Goal: Information Seeking & Learning: Learn about a topic

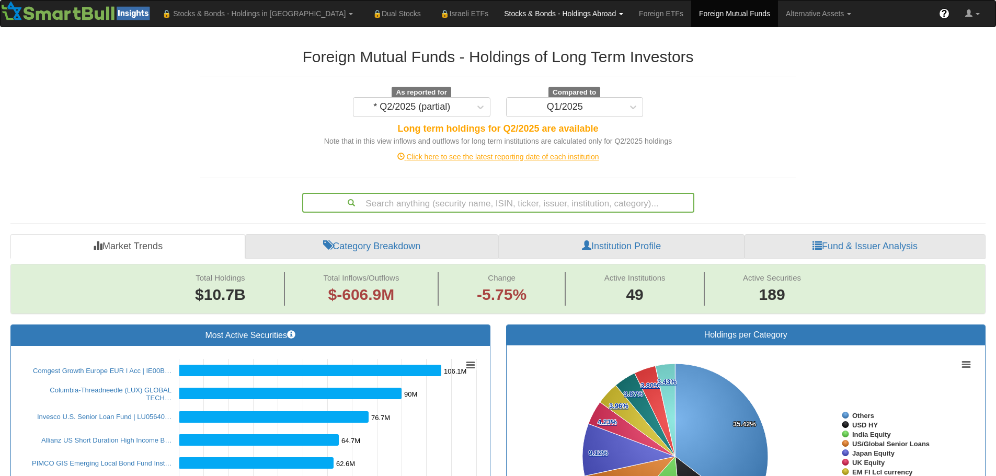
click at [496, 14] on link "Stocks & Bonds - Holdings Abroad" at bounding box center [563, 14] width 135 height 26
click at [497, 62] on link "Stocks & Bonds" at bounding box center [538, 64] width 83 height 14
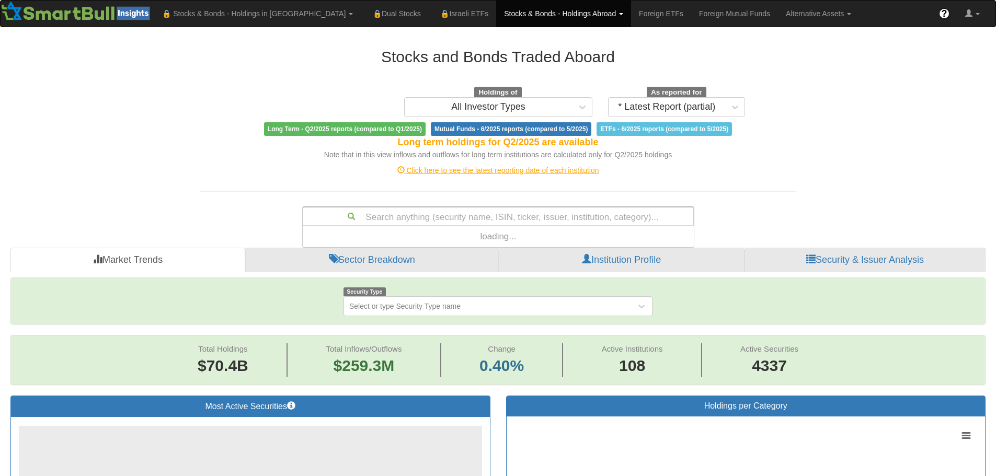
click at [519, 215] on div "Search anything (security name, ISIN, ticker, issuer, institution, category)..." at bounding box center [498, 217] width 390 height 18
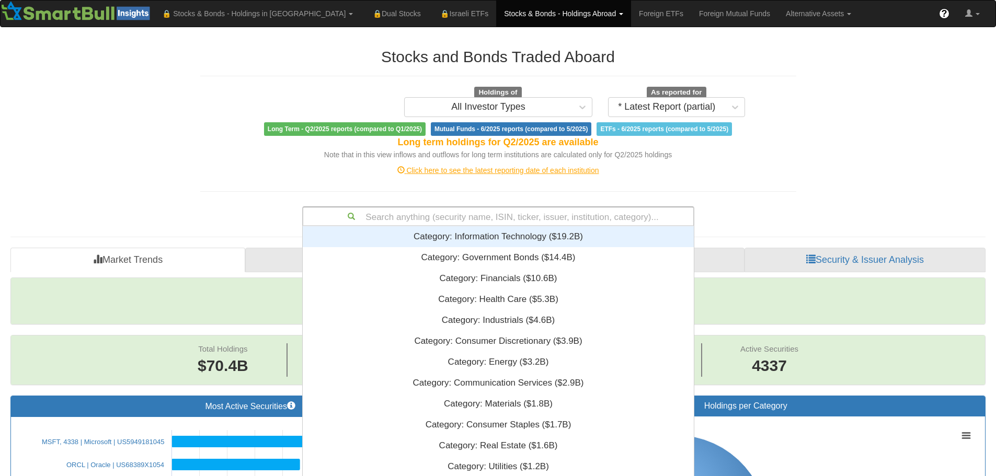
scroll to position [253, 383]
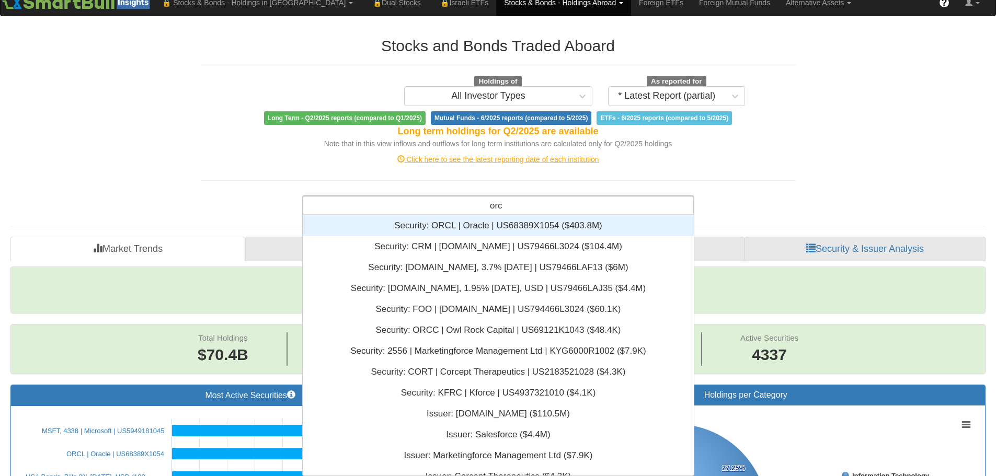
type input "orcl"
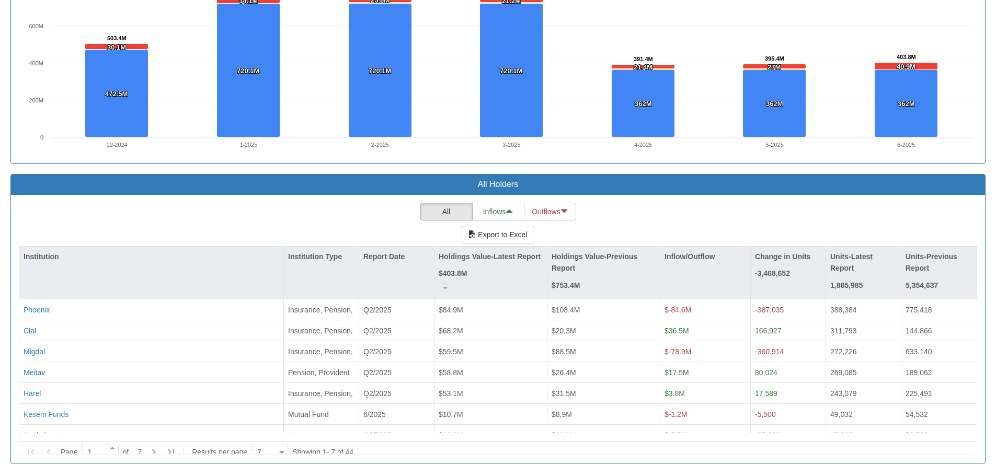
scroll to position [784, 0]
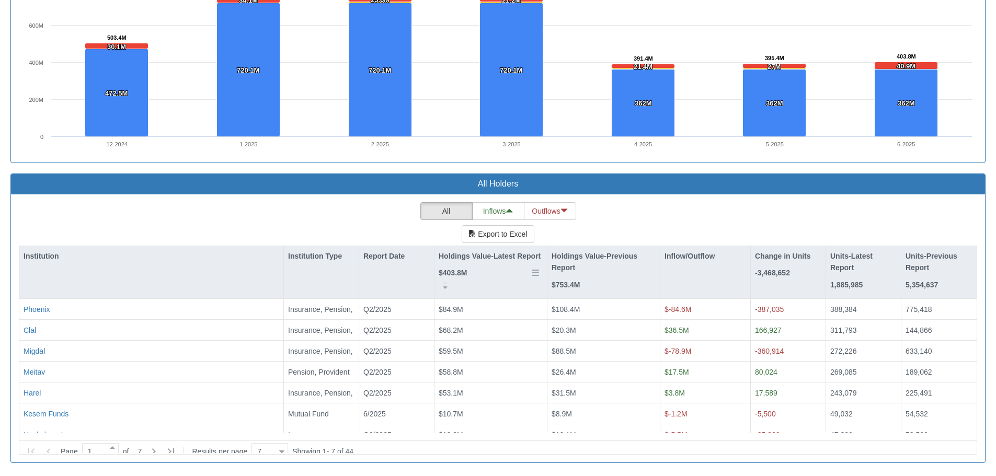
click at [460, 255] on p "Holdings Value-Latest Report" at bounding box center [490, 256] width 102 height 12
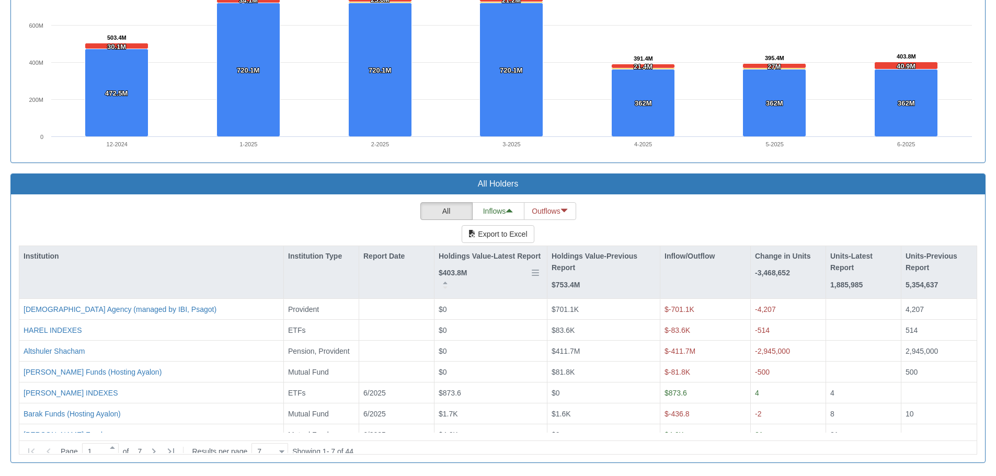
click at [460, 255] on p "Holdings Value-Latest Report" at bounding box center [490, 256] width 102 height 12
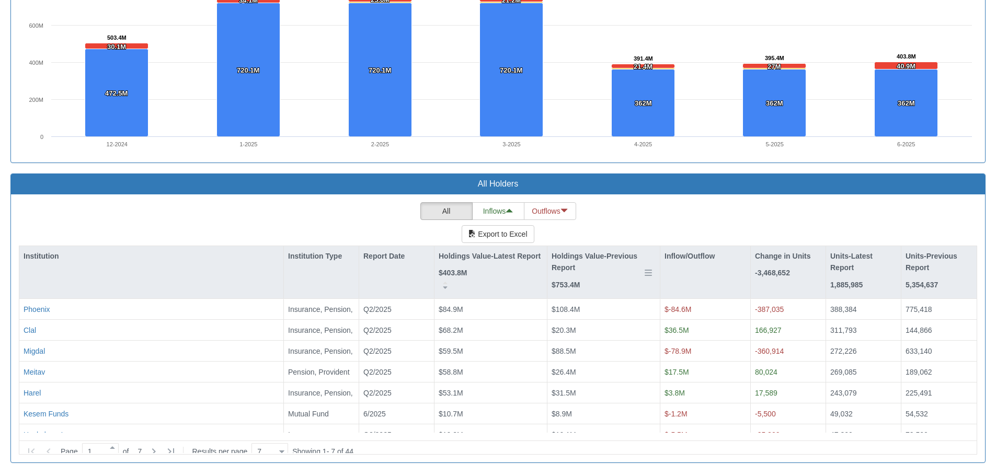
click at [588, 257] on p "Holdings Value-Previous Report" at bounding box center [604, 262] width 104 height 24
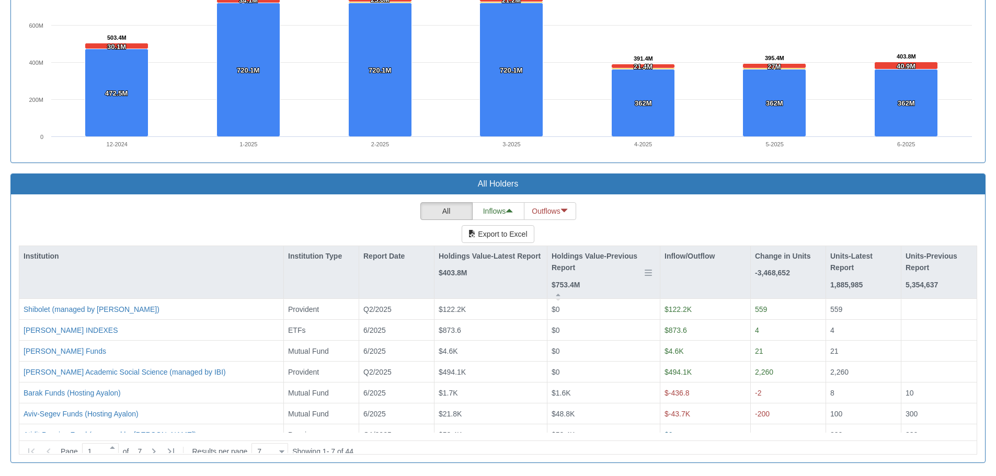
click at [588, 257] on p "Holdings Value-Previous Report" at bounding box center [604, 262] width 104 height 24
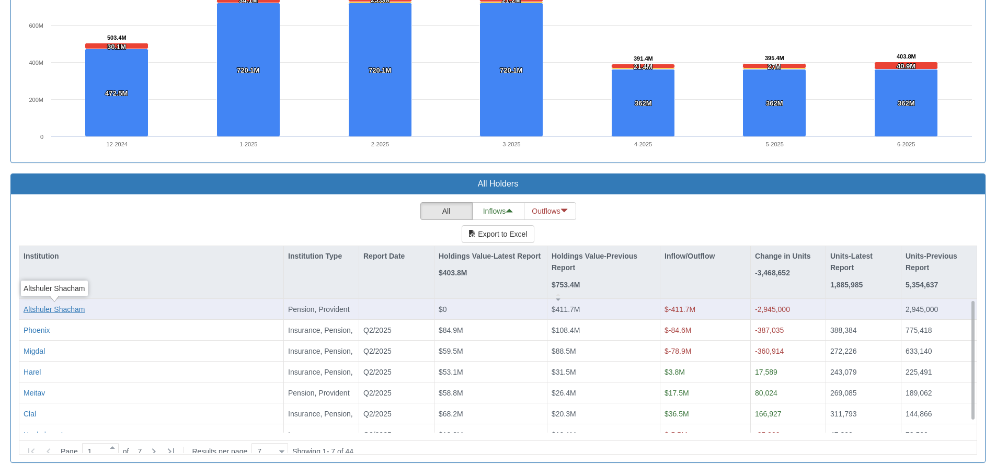
click at [53, 310] on div "Altshuler Shacham" at bounding box center [55, 309] width 62 height 10
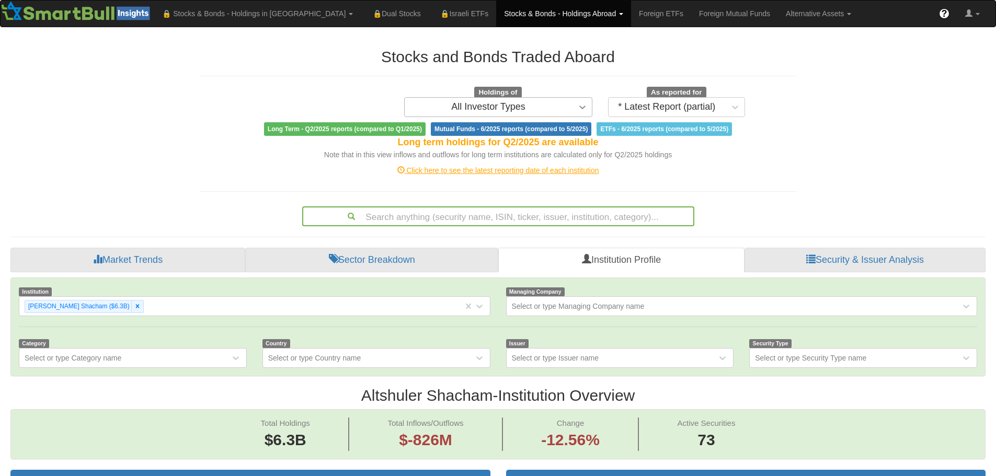
click at [576, 111] on div at bounding box center [582, 107] width 19 height 19
click at [496, 16] on link "Stocks & Bonds - Holdings Abroad" at bounding box center [563, 14] width 135 height 26
click at [497, 39] on link "Stocks" at bounding box center [538, 37] width 83 height 14
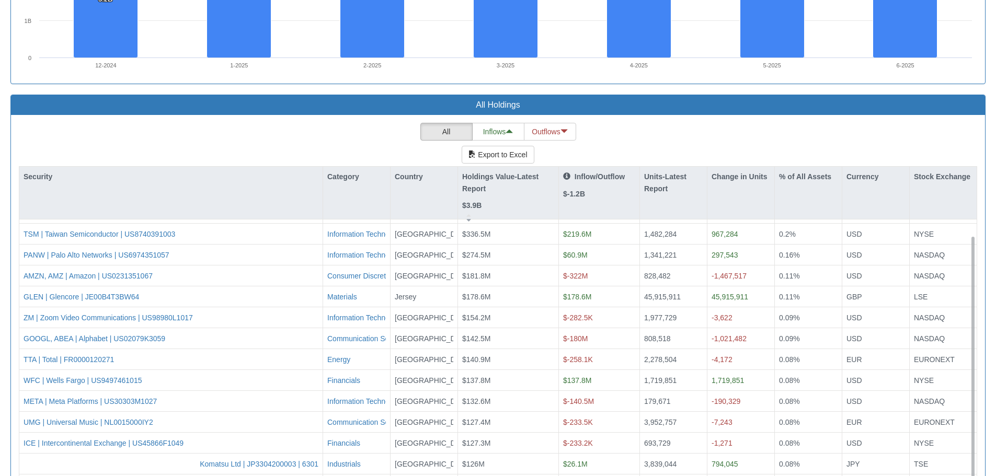
scroll to position [18, 0]
click at [581, 178] on p "Inflow/Outflow" at bounding box center [594, 177] width 62 height 12
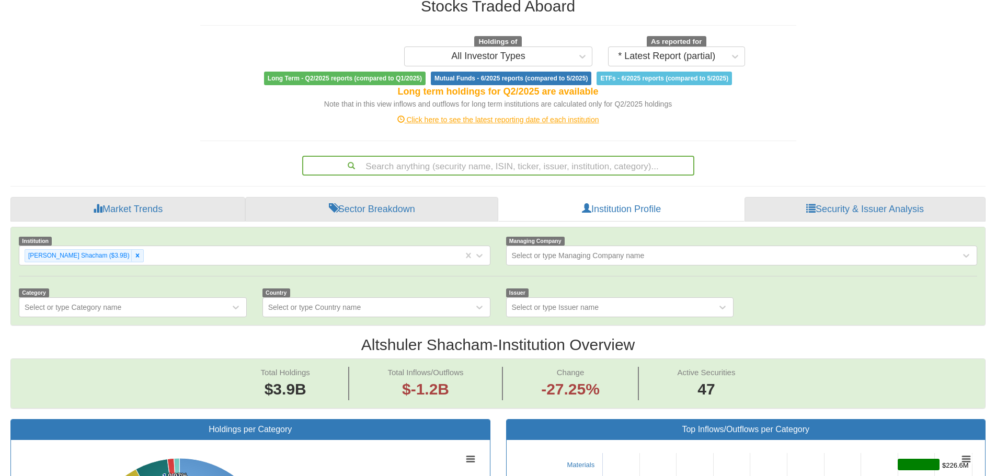
scroll to position [0, 0]
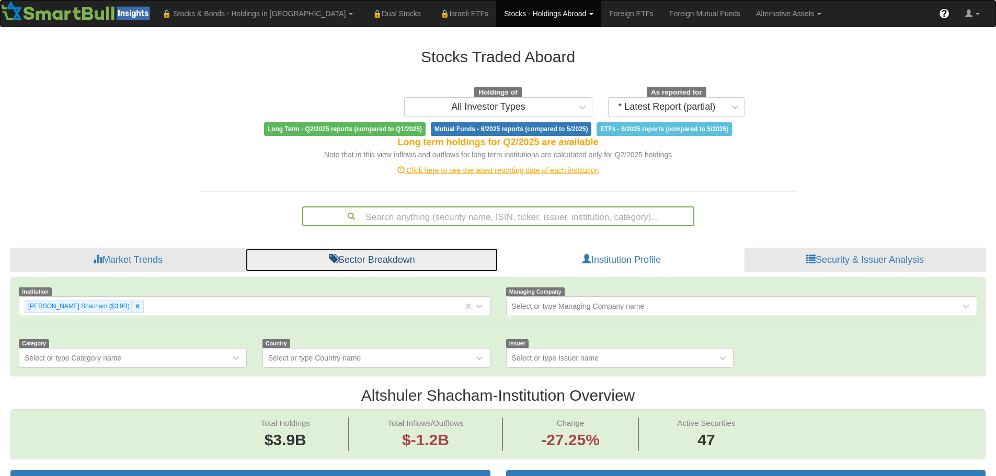
click at [381, 258] on link "Sector Breakdown" at bounding box center [371, 260] width 253 height 25
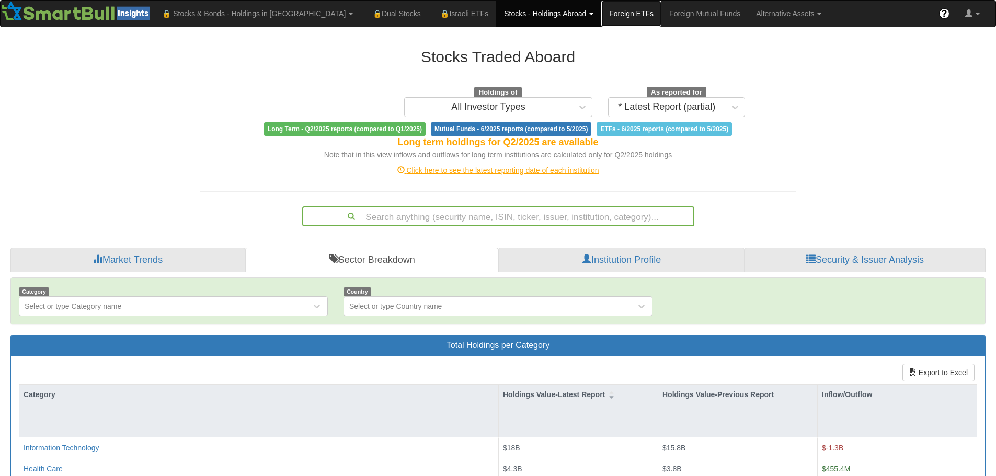
click at [601, 15] on link "Foreign ETFs" at bounding box center [631, 14] width 60 height 26
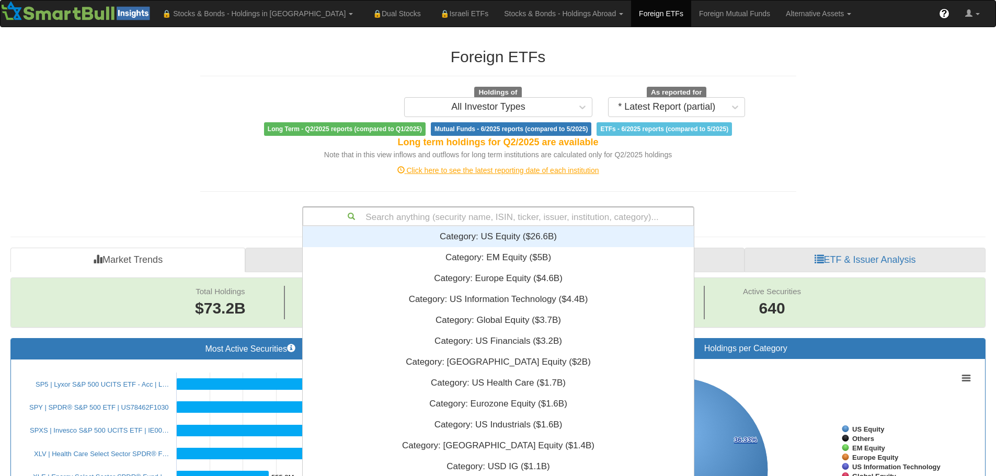
scroll to position [11, 0]
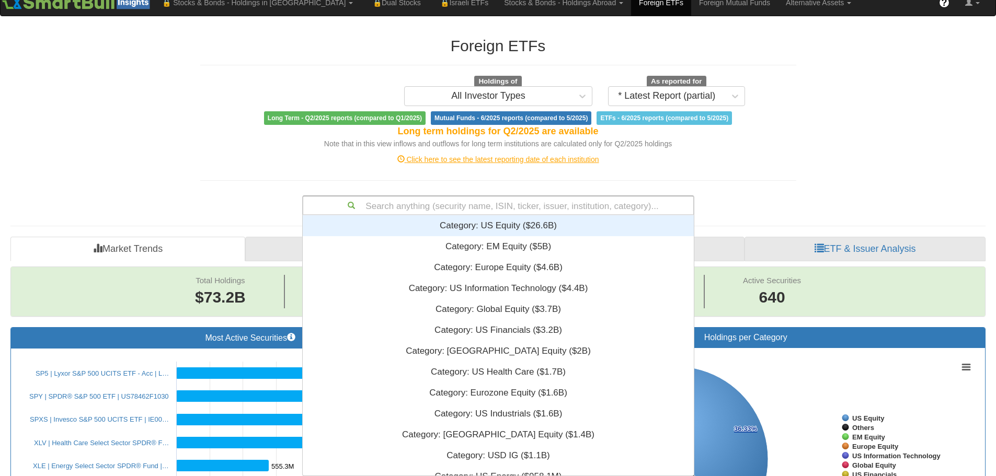
click at [435, 211] on div "Search anything (security name, ISIN, ticker, issuer, institution, category)..." at bounding box center [498, 206] width 390 height 18
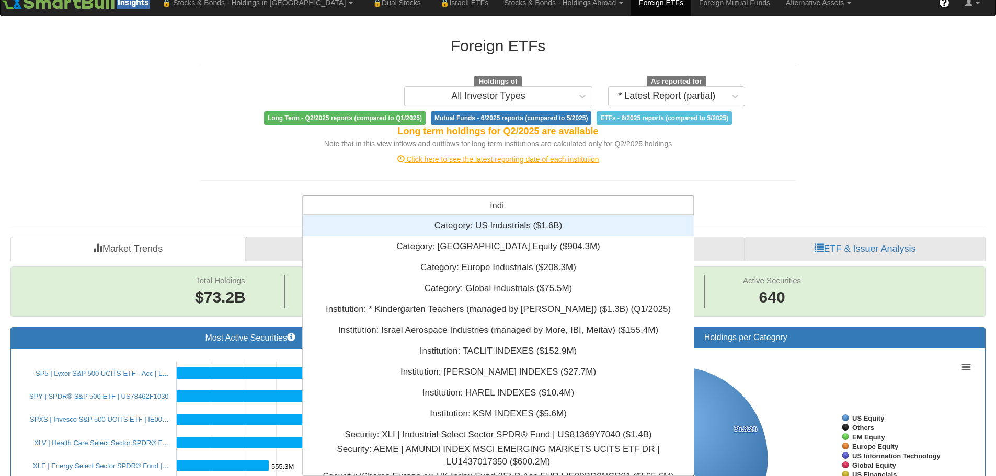
scroll to position [118, 383]
type input "india"
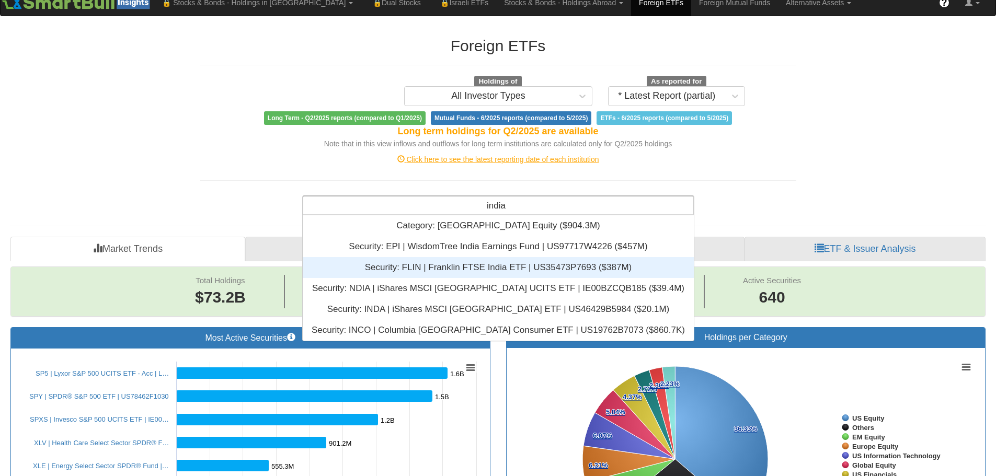
click at [465, 267] on div "Security: ‎FLIN | Franklin FTSE India ETF | US35473P7693 ‎($387M)‏" at bounding box center [498, 267] width 391 height 21
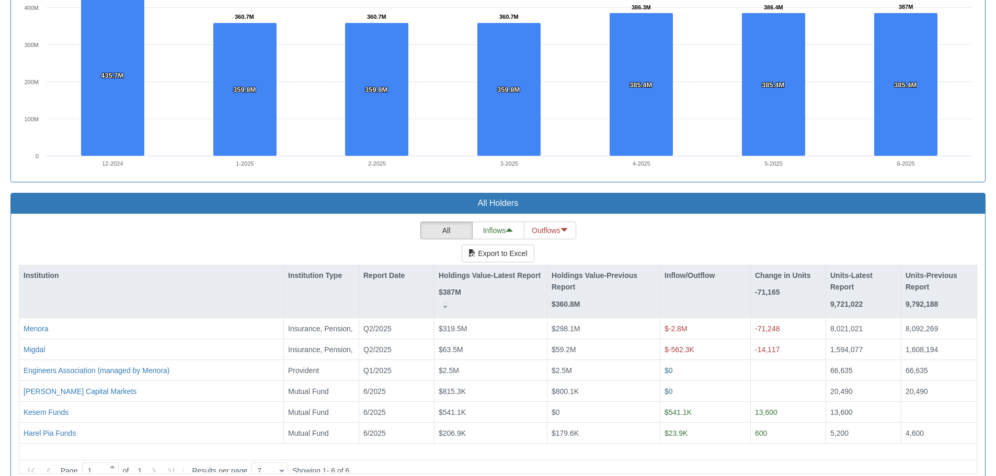
scroll to position [784, 0]
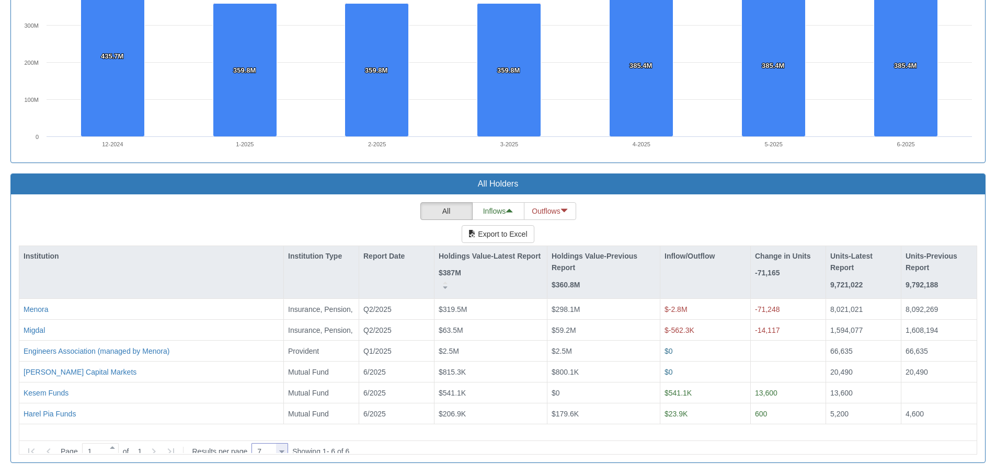
click at [284, 447] on div at bounding box center [281, 452] width 5 height 14
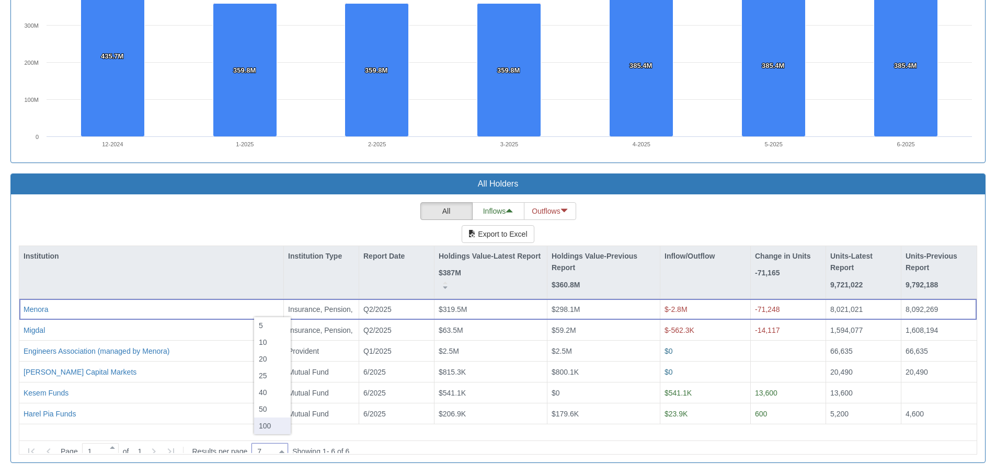
click at [268, 428] on div "100" at bounding box center [272, 426] width 37 height 17
type input "100"
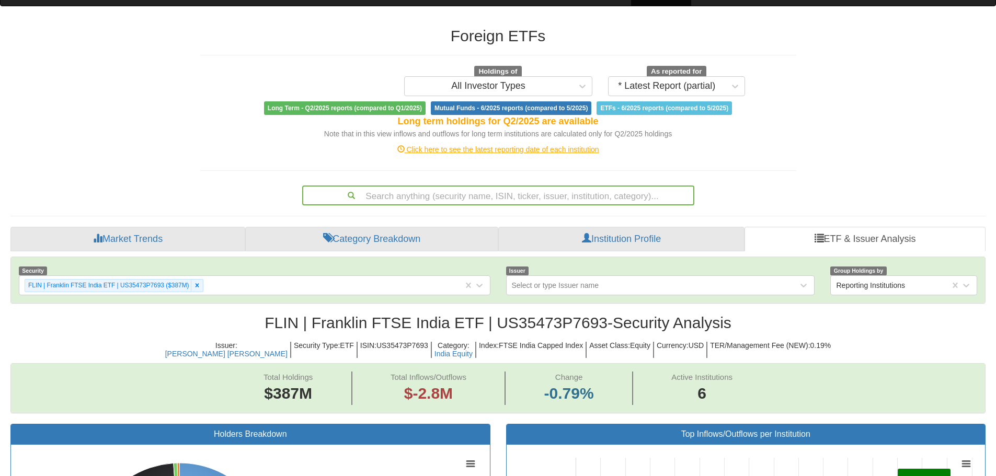
scroll to position [0, 0]
